Goal: Task Accomplishment & Management: Complete application form

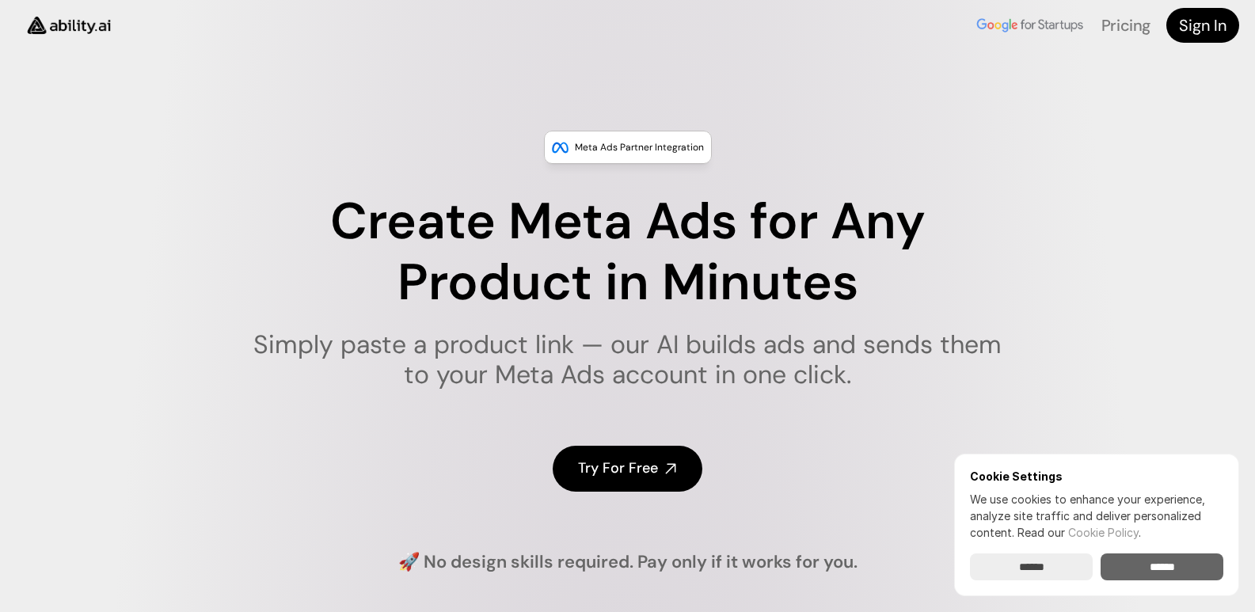
click at [1150, 569] on input "******" at bounding box center [1162, 567] width 123 height 27
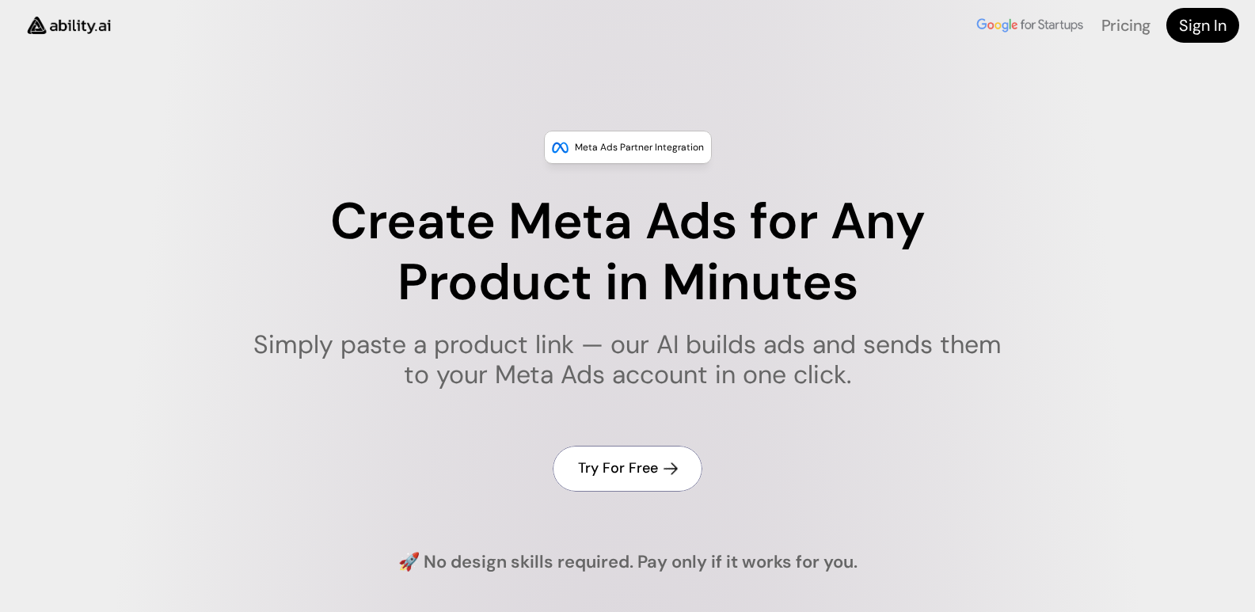
click at [655, 470] on h4 "Try For Free" at bounding box center [618, 469] width 80 height 20
